Goal: Information Seeking & Learning: Learn about a topic

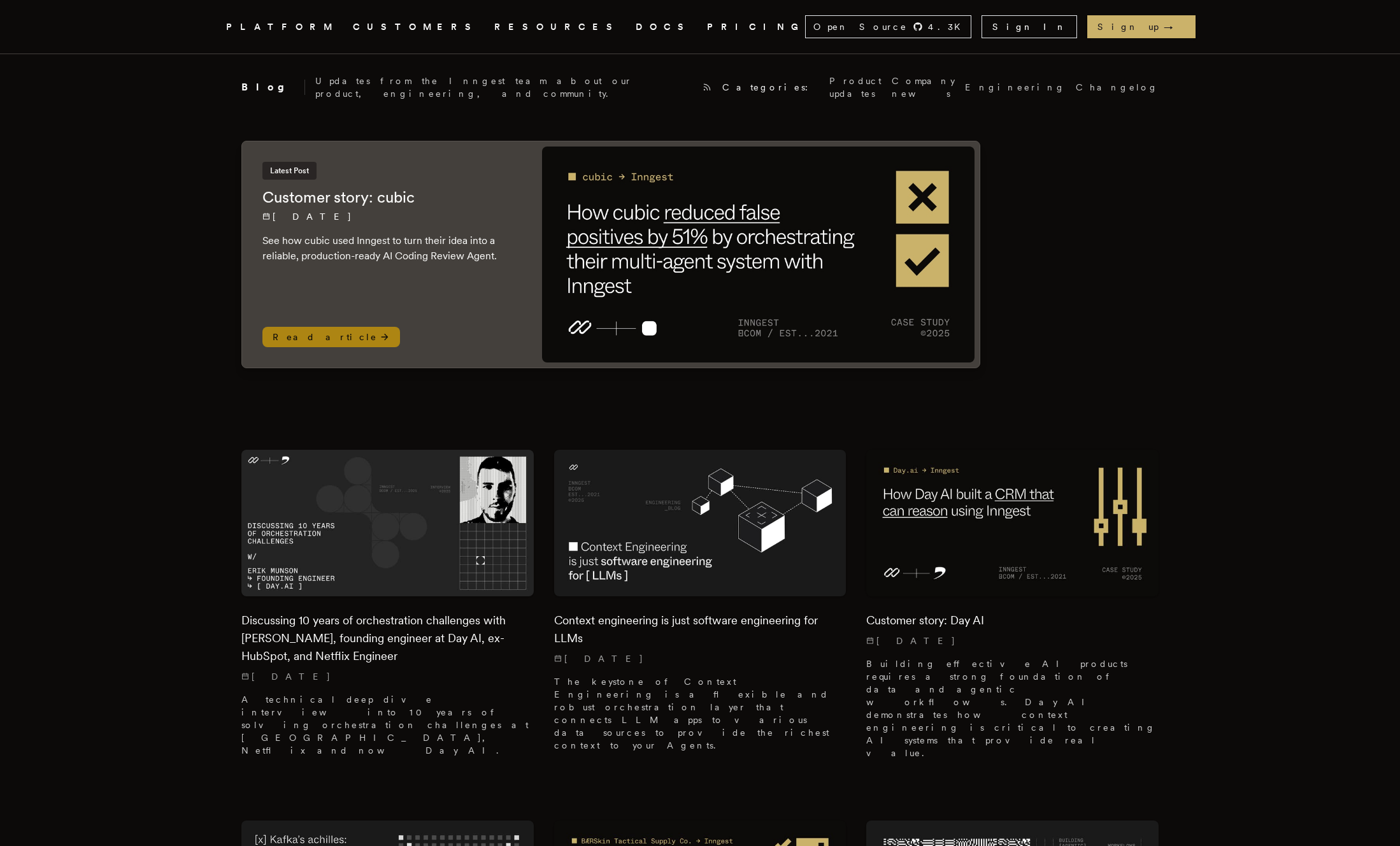
click at [640, 238] on img at bounding box center [758, 254] width 432 height 216
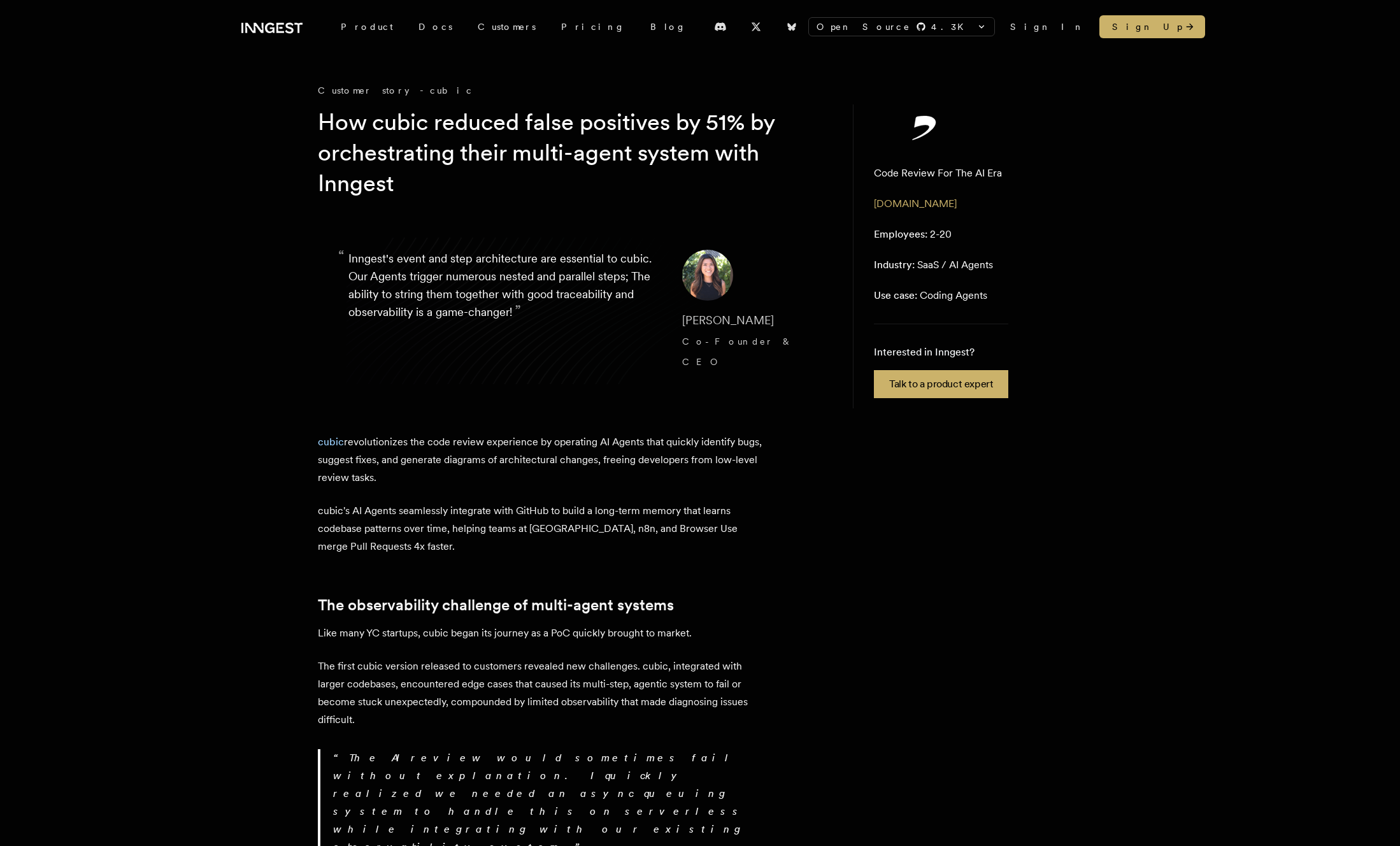
click at [394, 124] on h1 "How cubic reduced false positives by 51% by orchestrating their multi-agent sys…" at bounding box center [563, 153] width 489 height 92
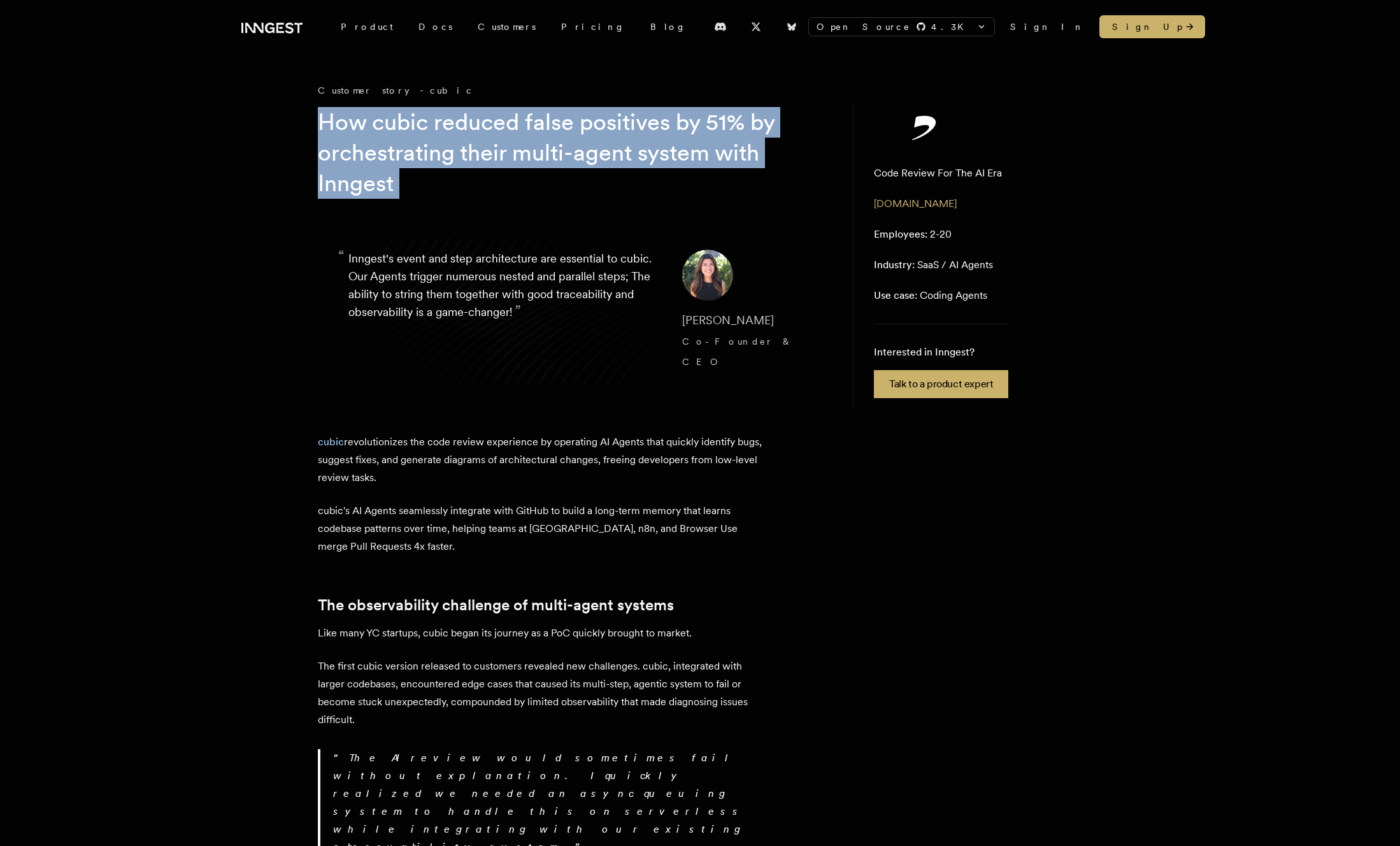
click at [394, 124] on h1 "How cubic reduced false positives by 51% by orchestrating their multi-agent sys…" at bounding box center [563, 153] width 489 height 92
copy h1 "How cubic reduced false positives by 51% by orchestrating their multi-agent sys…"
